Goal: Transaction & Acquisition: Purchase product/service

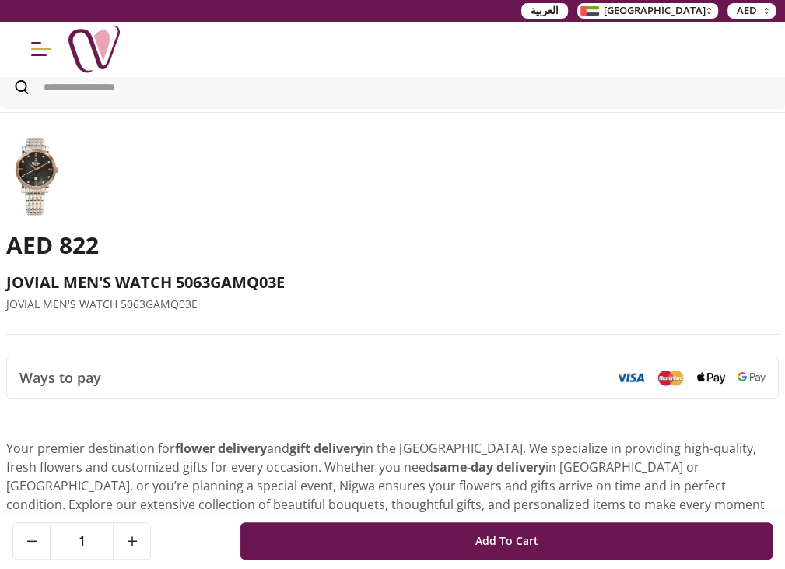
click at [40, 175] on img at bounding box center [35, 176] width 58 height 82
click at [31, 135] on img at bounding box center [35, 176] width 58 height 82
